Goal: Information Seeking & Learning: Check status

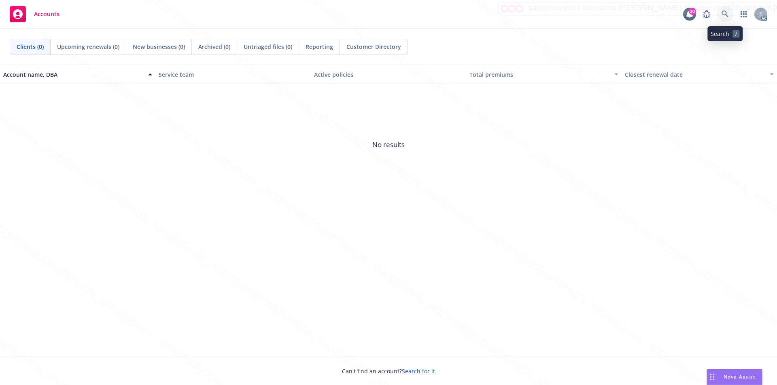
click at [723, 15] on icon at bounding box center [724, 14] width 7 height 7
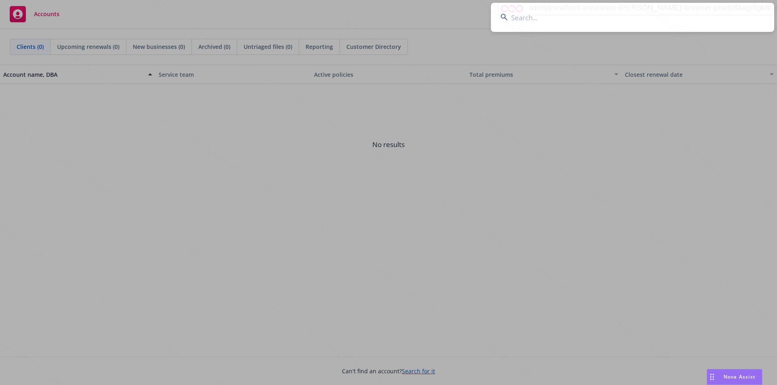
click at [536, 19] on input at bounding box center [632, 17] width 283 height 29
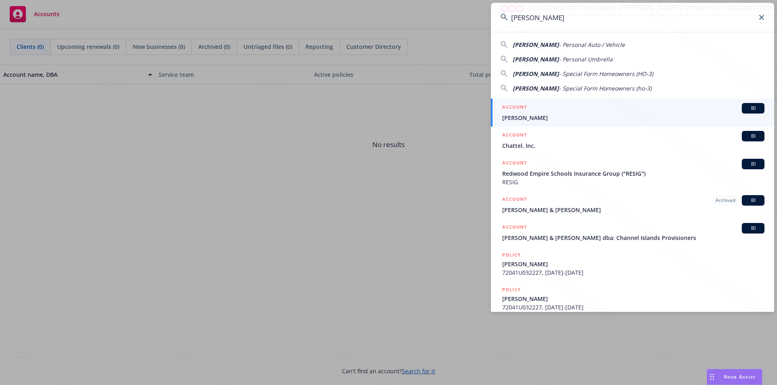
type input "[PERSON_NAME]"
click at [523, 116] on span "[PERSON_NAME]" at bounding box center [633, 118] width 262 height 8
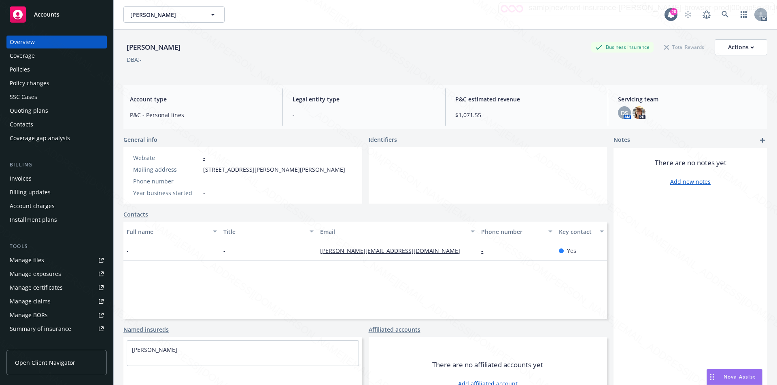
click at [25, 70] on div "Policies" at bounding box center [20, 69] width 20 height 13
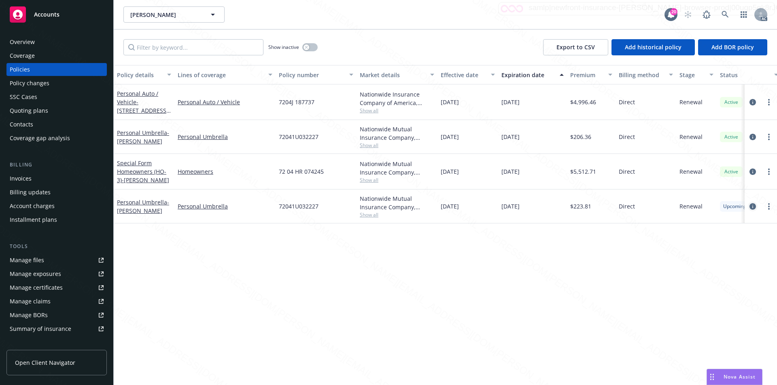
click at [753, 205] on icon "circleInformation" at bounding box center [752, 206] width 6 height 6
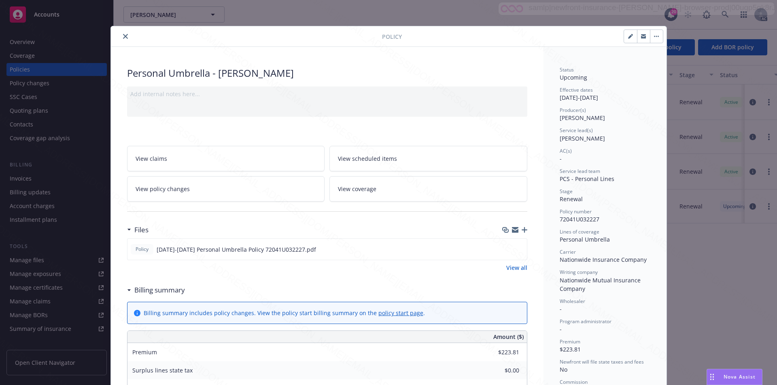
click at [394, 160] on link "View scheduled items" at bounding box center [428, 158] width 198 height 25
click at [370, 186] on span "View coverage" at bounding box center [357, 189] width 38 height 8
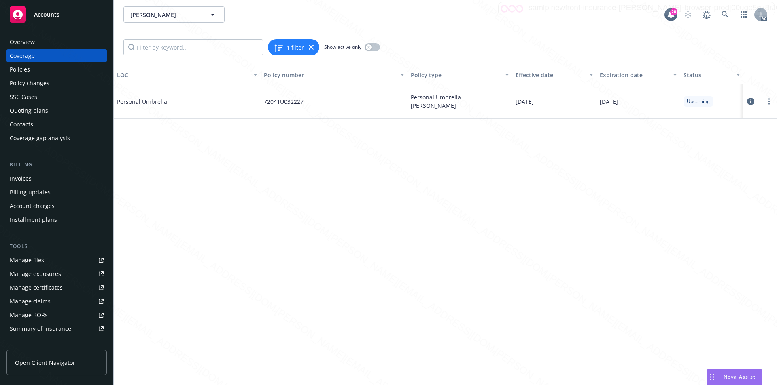
click at [751, 102] on icon at bounding box center [750, 101] width 7 height 7
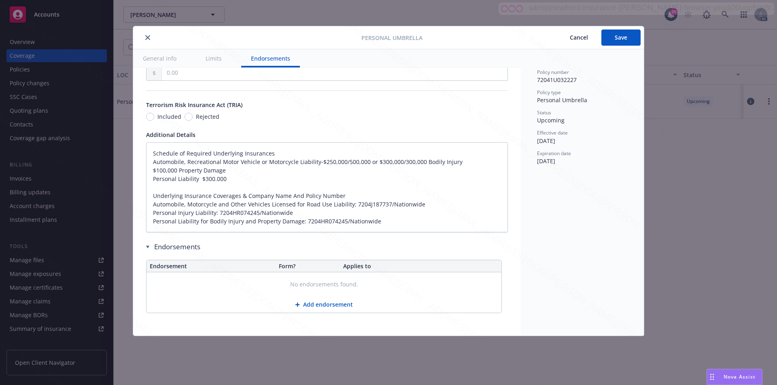
scroll to position [491, 0]
type textarea "x"
click at [145, 37] on button "close" at bounding box center [148, 38] width 10 height 10
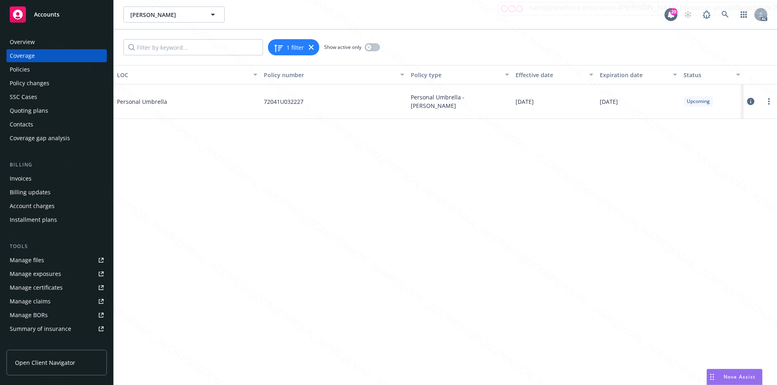
click at [48, 14] on span "Accounts" at bounding box center [46, 14] width 25 height 6
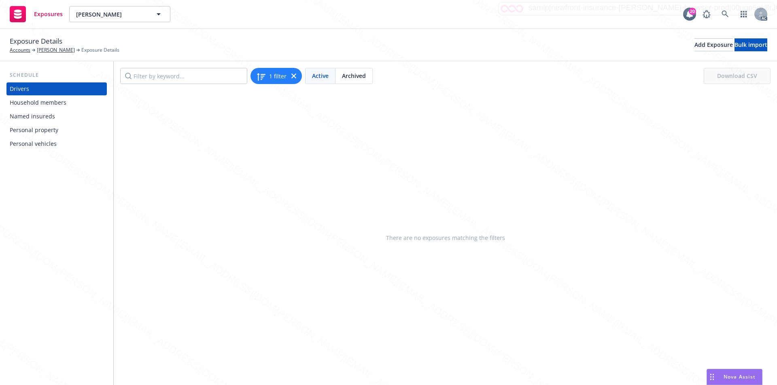
click at [38, 128] on div "Personal property" at bounding box center [34, 130] width 49 height 13
